Goal: Task Accomplishment & Management: Manage account settings

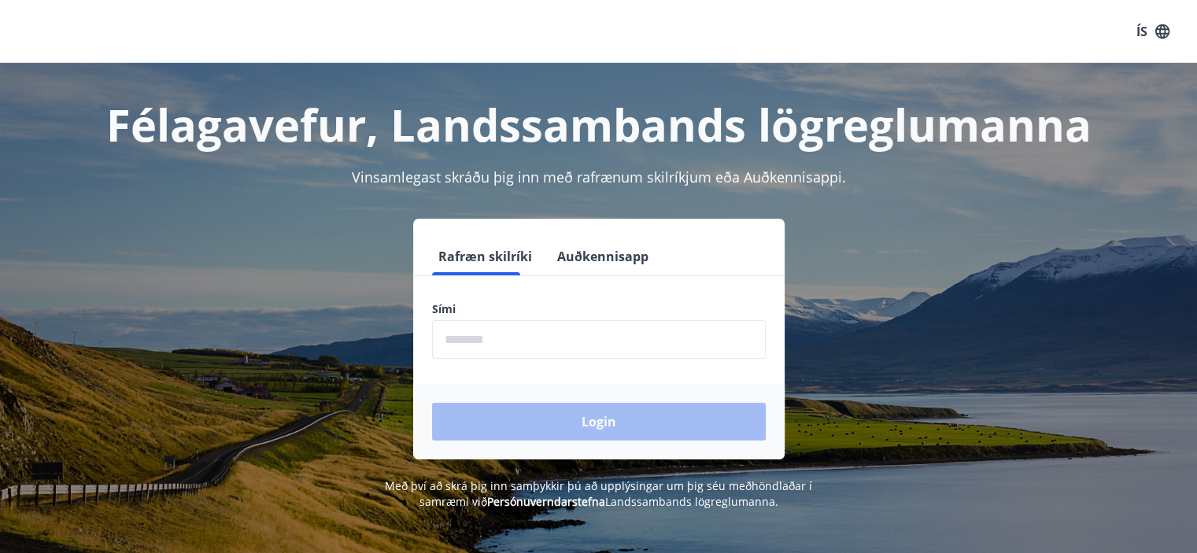
click at [371, 123] on h1 "Félagavefur, Landssambands lögreglumanna" at bounding box center [598, 124] width 1095 height 60
click at [519, 367] on form "Rafræn skilríki Auðkennisapp Sími ​ Login" at bounding box center [598, 349] width 371 height 222
click at [531, 329] on input "phone" at bounding box center [599, 339] width 334 height 39
type input "********"
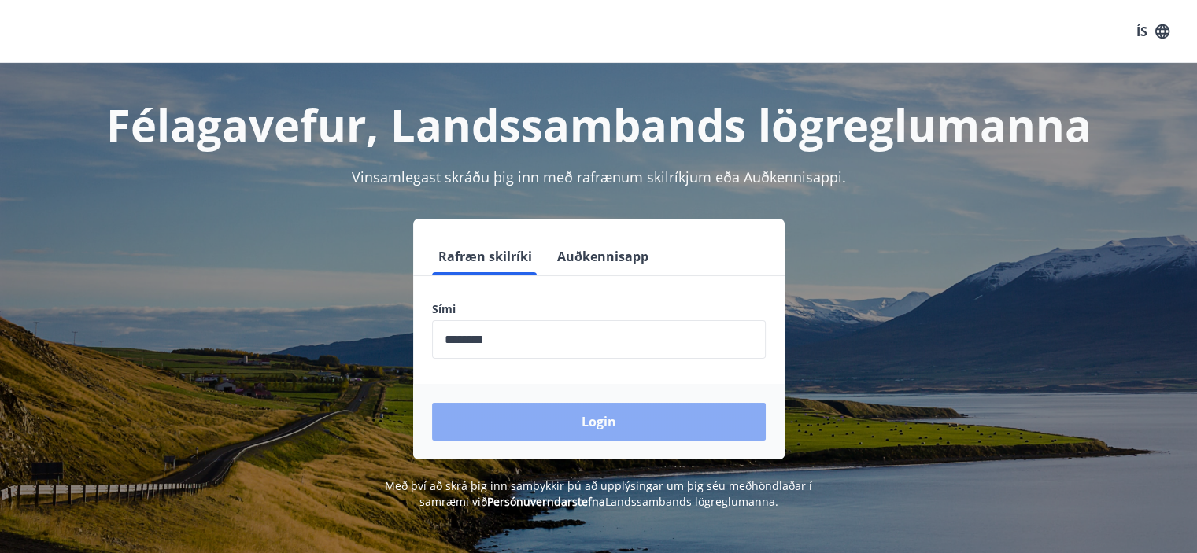
click at [636, 409] on button "Login" at bounding box center [599, 422] width 334 height 38
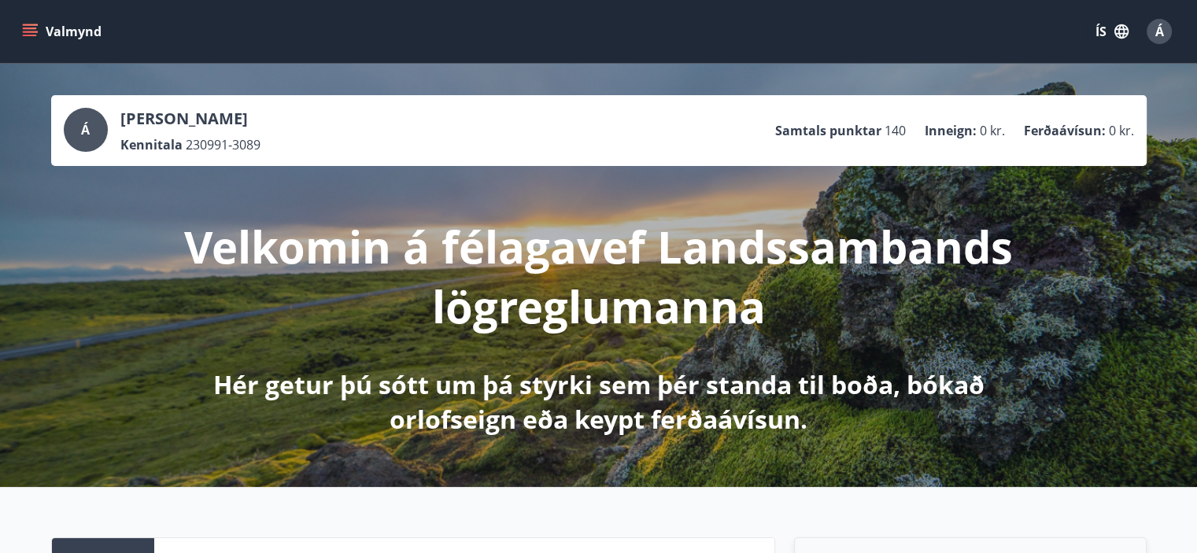
click at [28, 37] on icon "menu" at bounding box center [30, 32] width 16 height 16
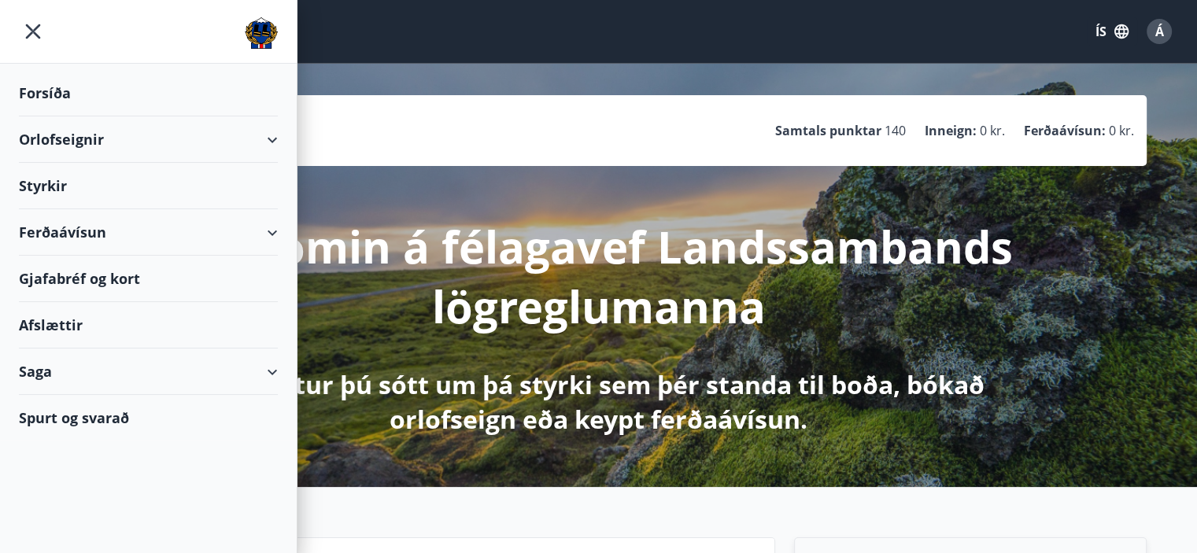
click at [116, 264] on div "Gjafabréf og kort" at bounding box center [148, 279] width 259 height 46
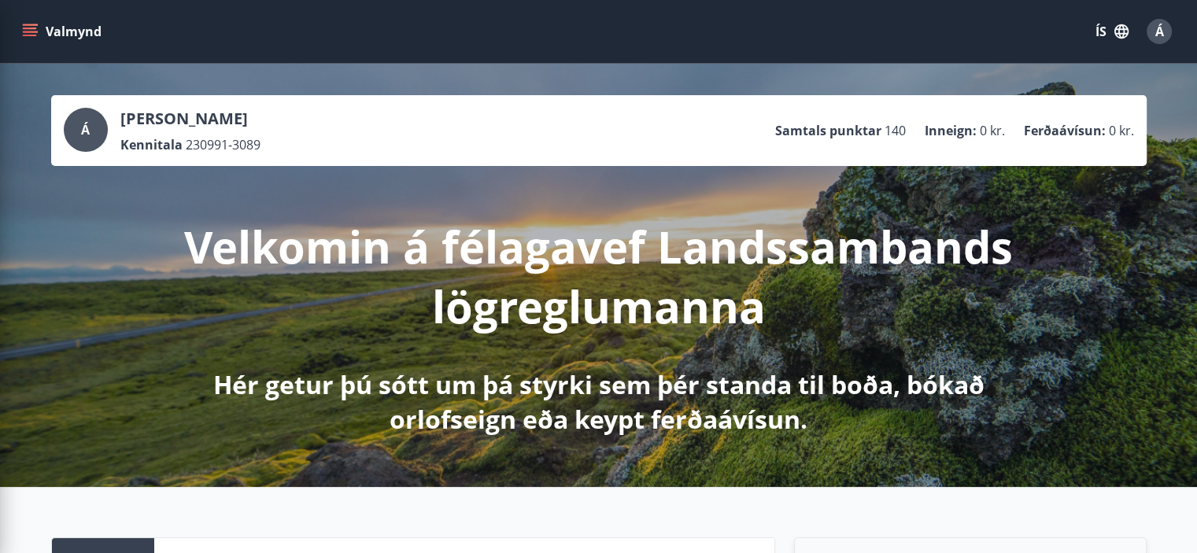
click at [607, 276] on p "Velkomin á félagavef Landssambands lögreglumanna" at bounding box center [598, 276] width 831 height 120
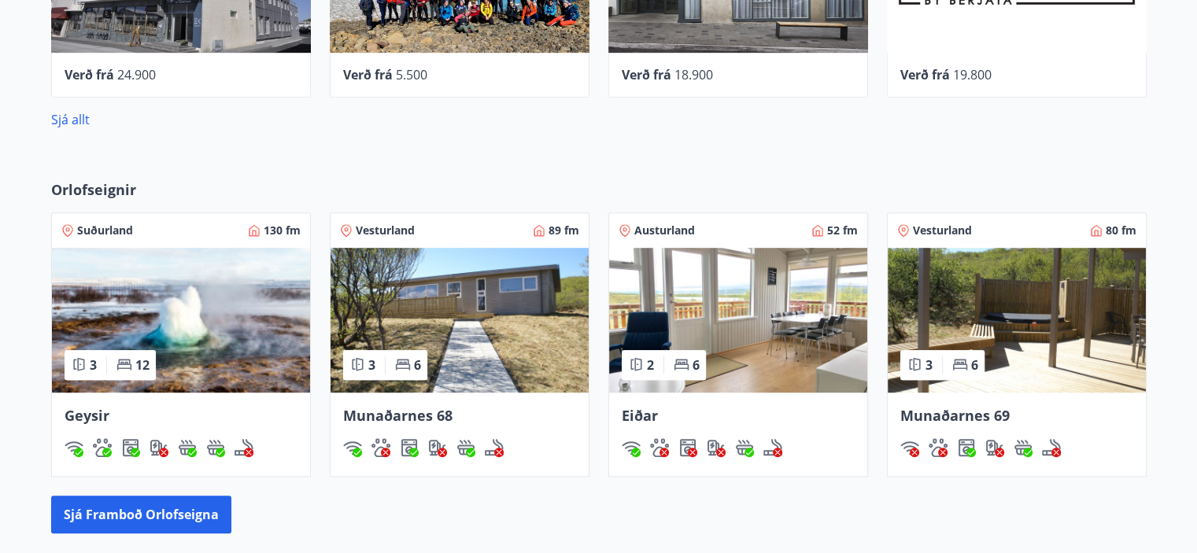
scroll to position [384, 0]
